Goal: Information Seeking & Learning: Learn about a topic

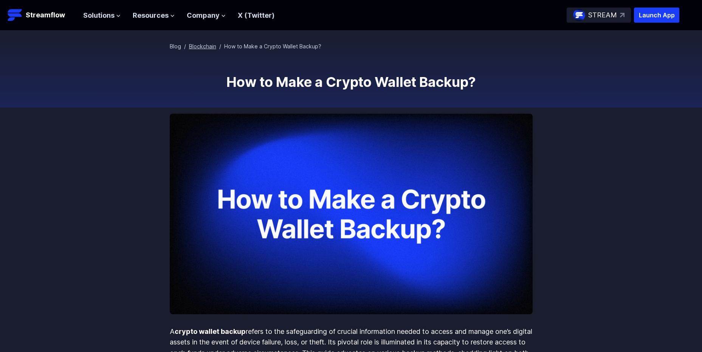
click at [210, 47] on link "Blockchain" at bounding box center [202, 46] width 27 height 6
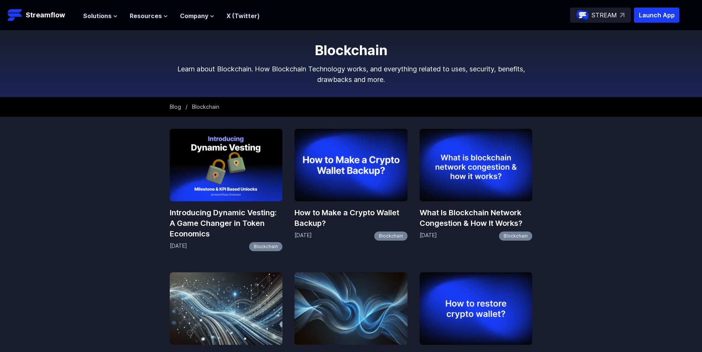
scroll to position [315, 0]
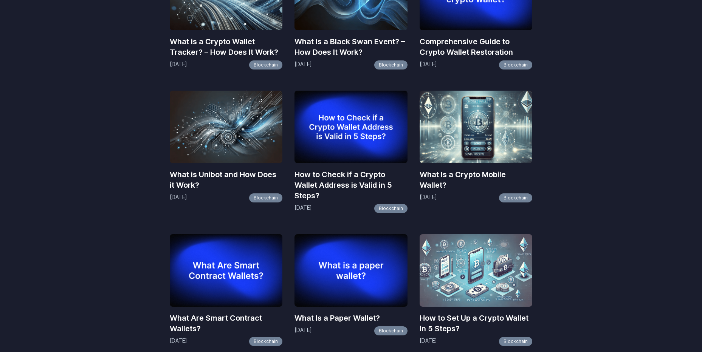
click at [252, 178] on h3 "What is Unibot and How Does it Work?" at bounding box center [226, 179] width 113 height 21
